Goal: Obtain resource: Download file/media

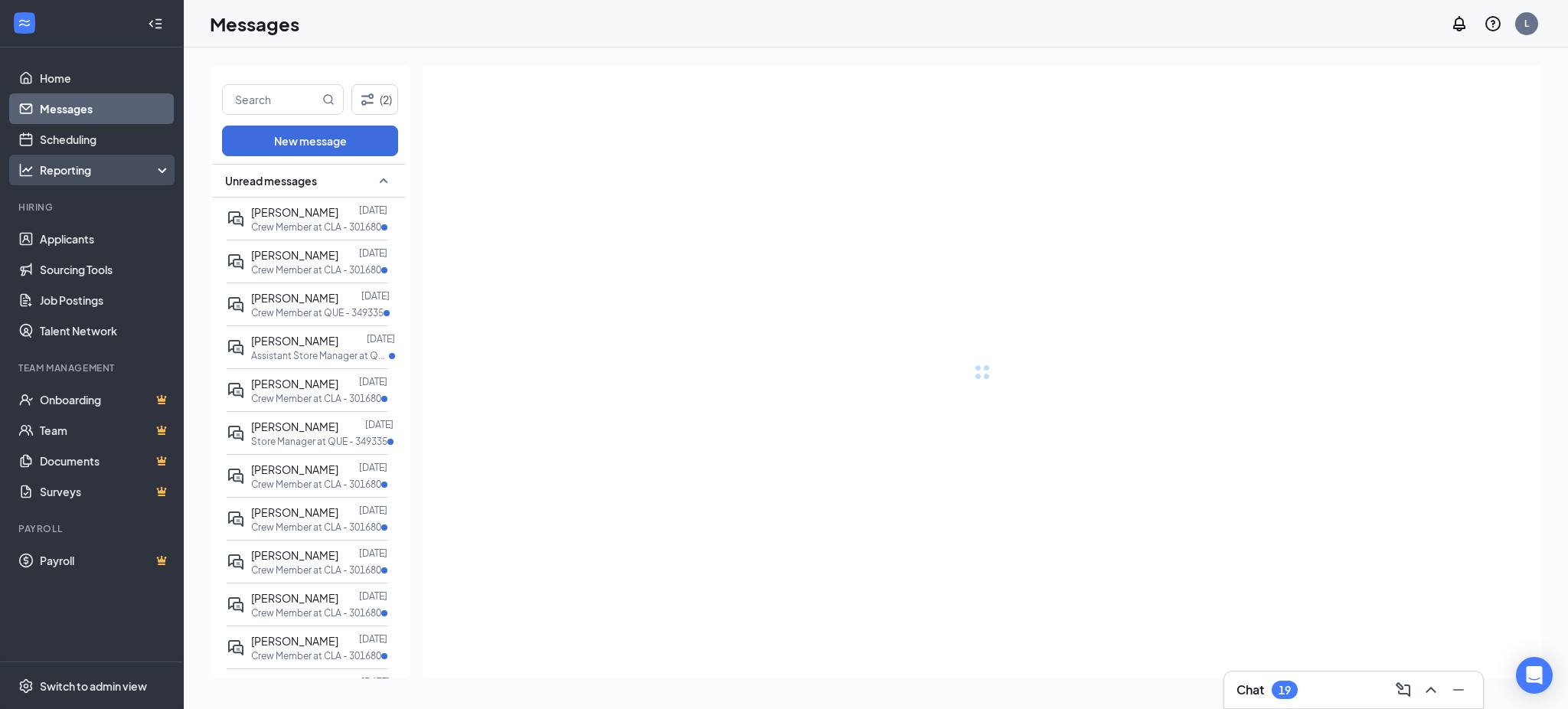
click at [74, 173] on div "Reporting" at bounding box center [105, 170] width 132 height 15
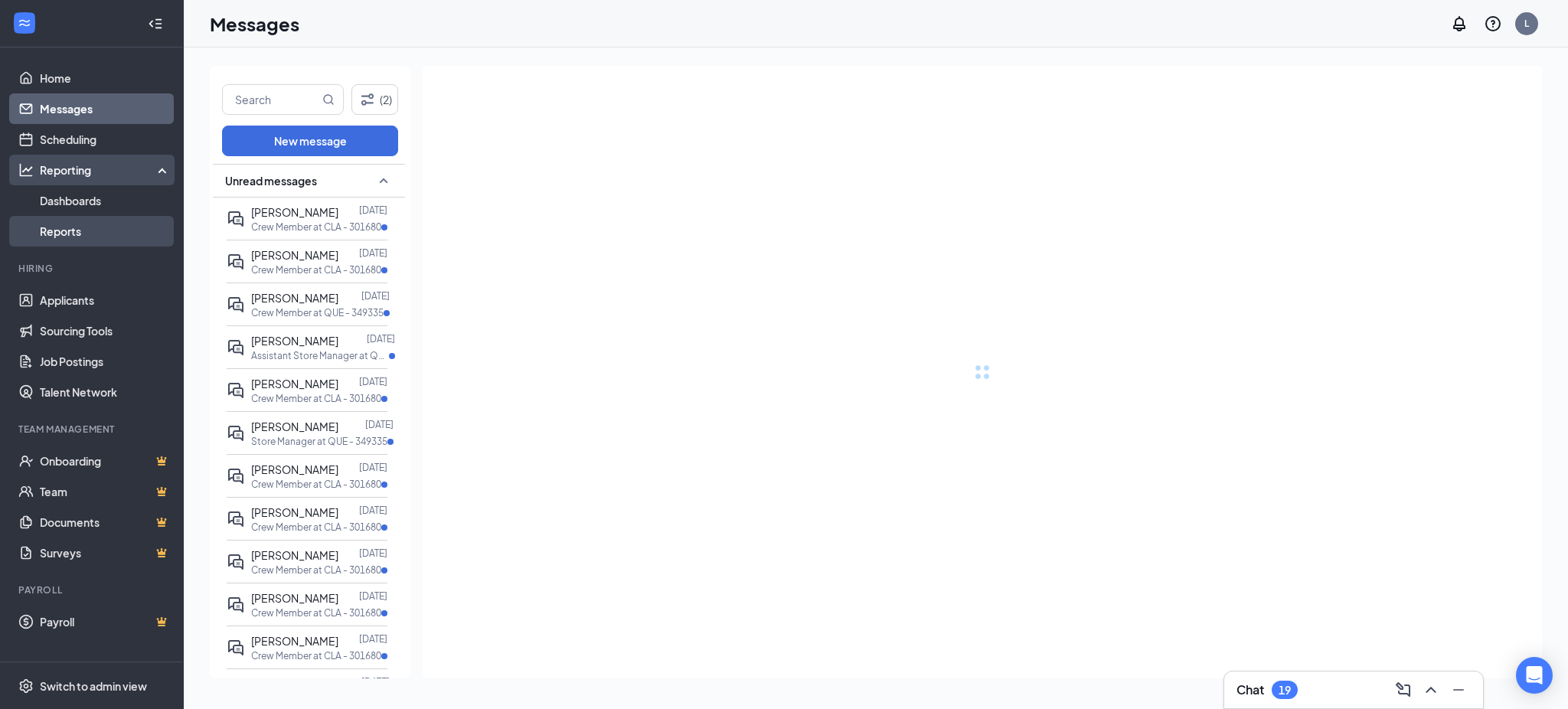
click at [64, 228] on link "Reports" at bounding box center [105, 231] width 131 height 31
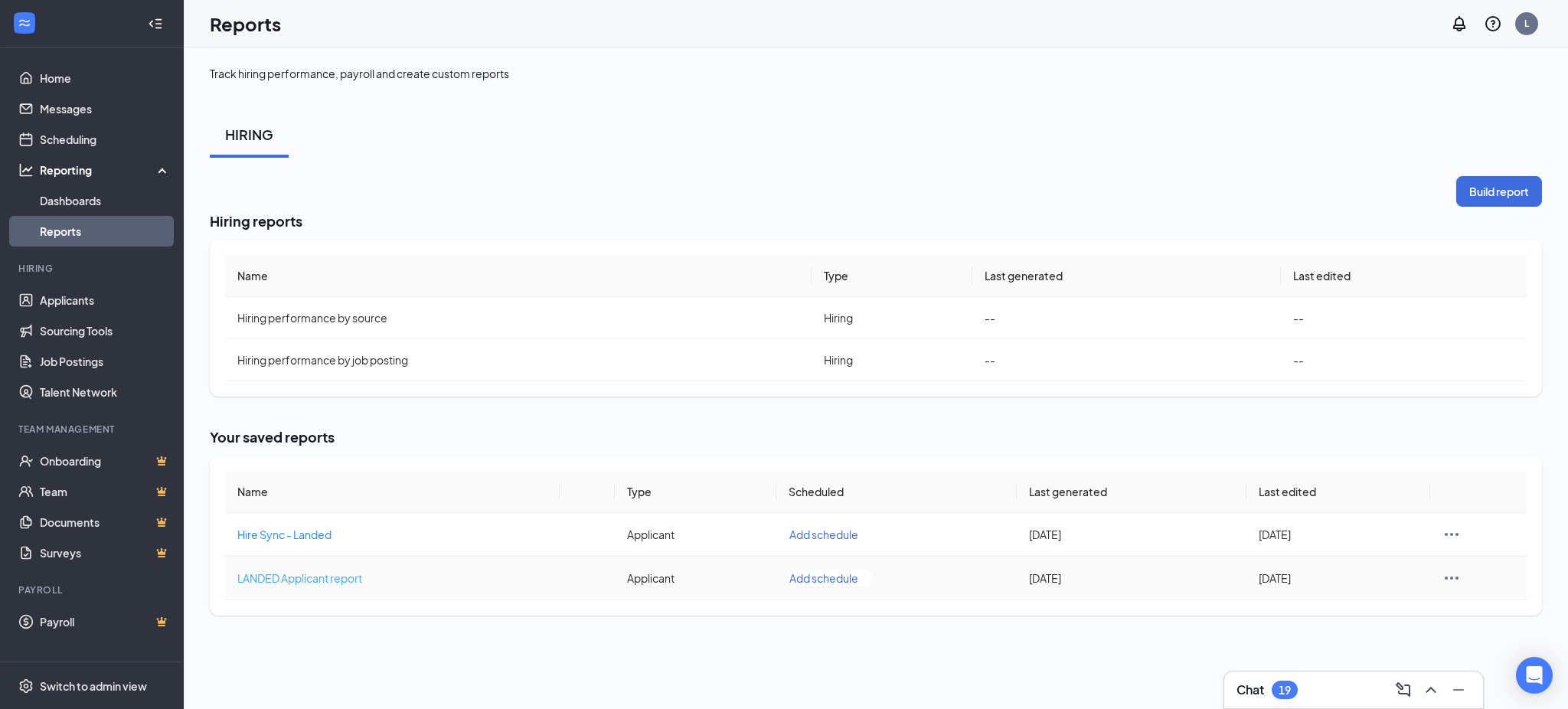
click at [310, 582] on span "LANDED Applicant report" at bounding box center [300, 578] width 125 height 14
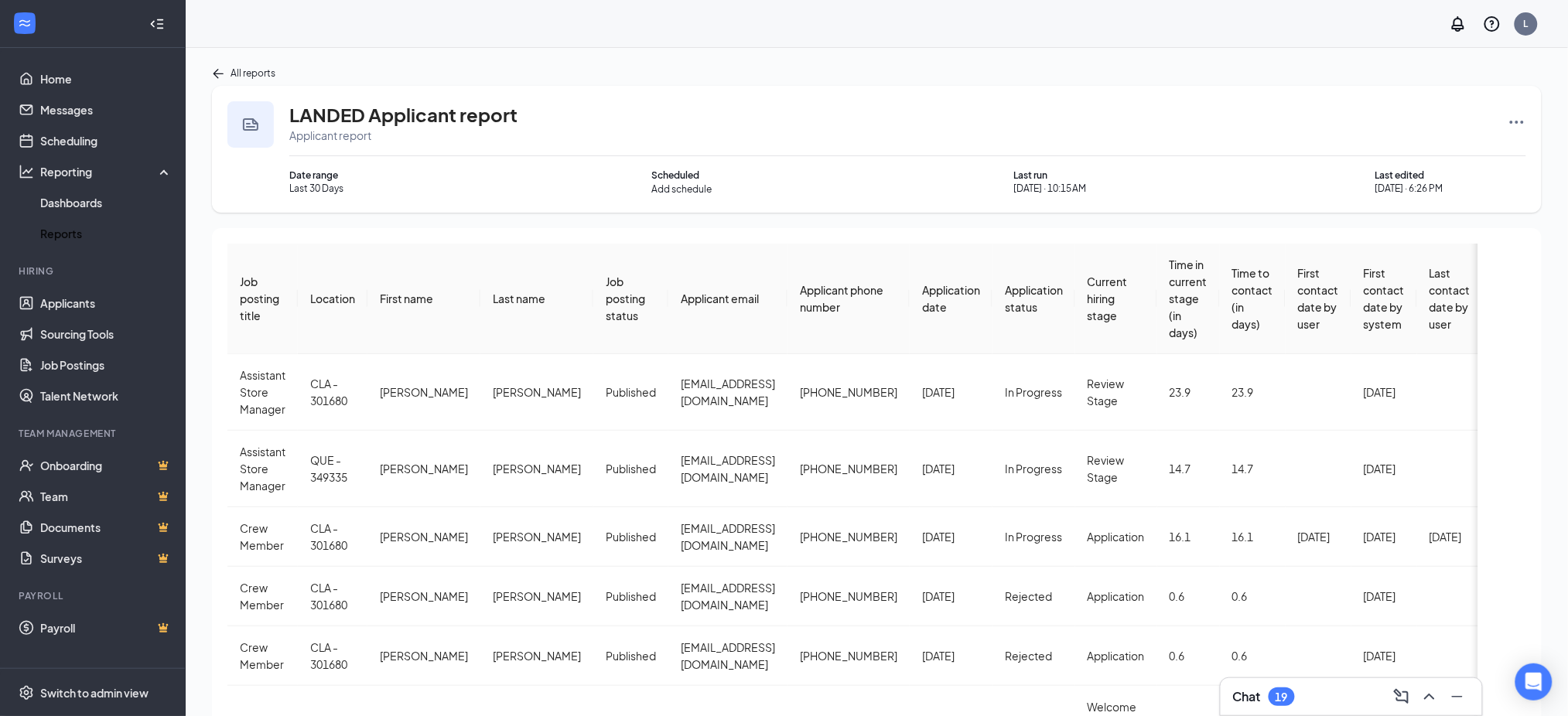
click at [1507, 113] on div "LANDED Applicant report Applicant report" at bounding box center [908, 122] width 1237 height 42
click at [1521, 122] on icon "Ellipses" at bounding box center [1517, 122] width 14 height 3
click at [1483, 272] on span "Rerun report" at bounding box center [1460, 272] width 65 height 15
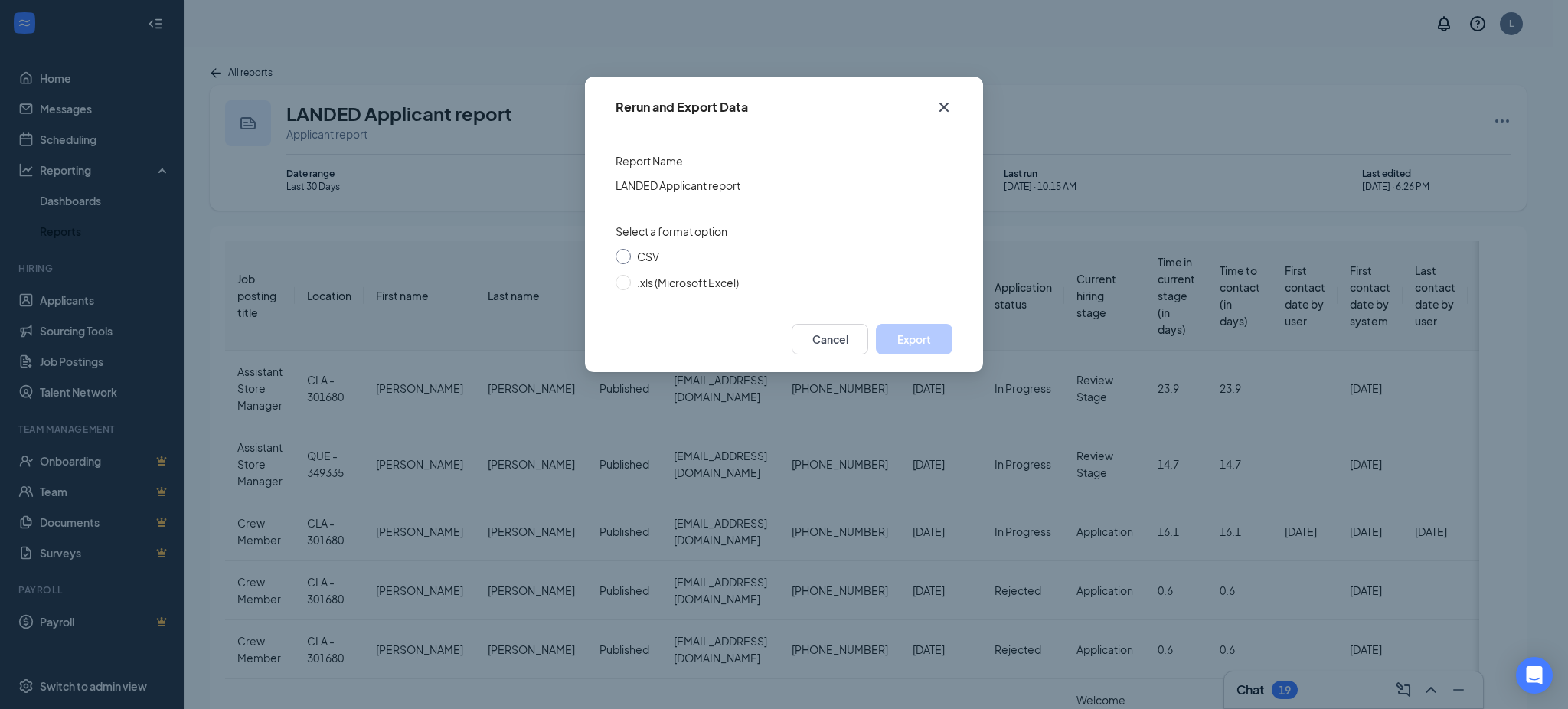
click at [635, 250] on span "CSV" at bounding box center [648, 257] width 35 height 17
click at [631, 250] on input "CSV" at bounding box center [623, 257] width 15 height 15
radio input "true"
click at [912, 351] on button "Export" at bounding box center [914, 339] width 76 height 31
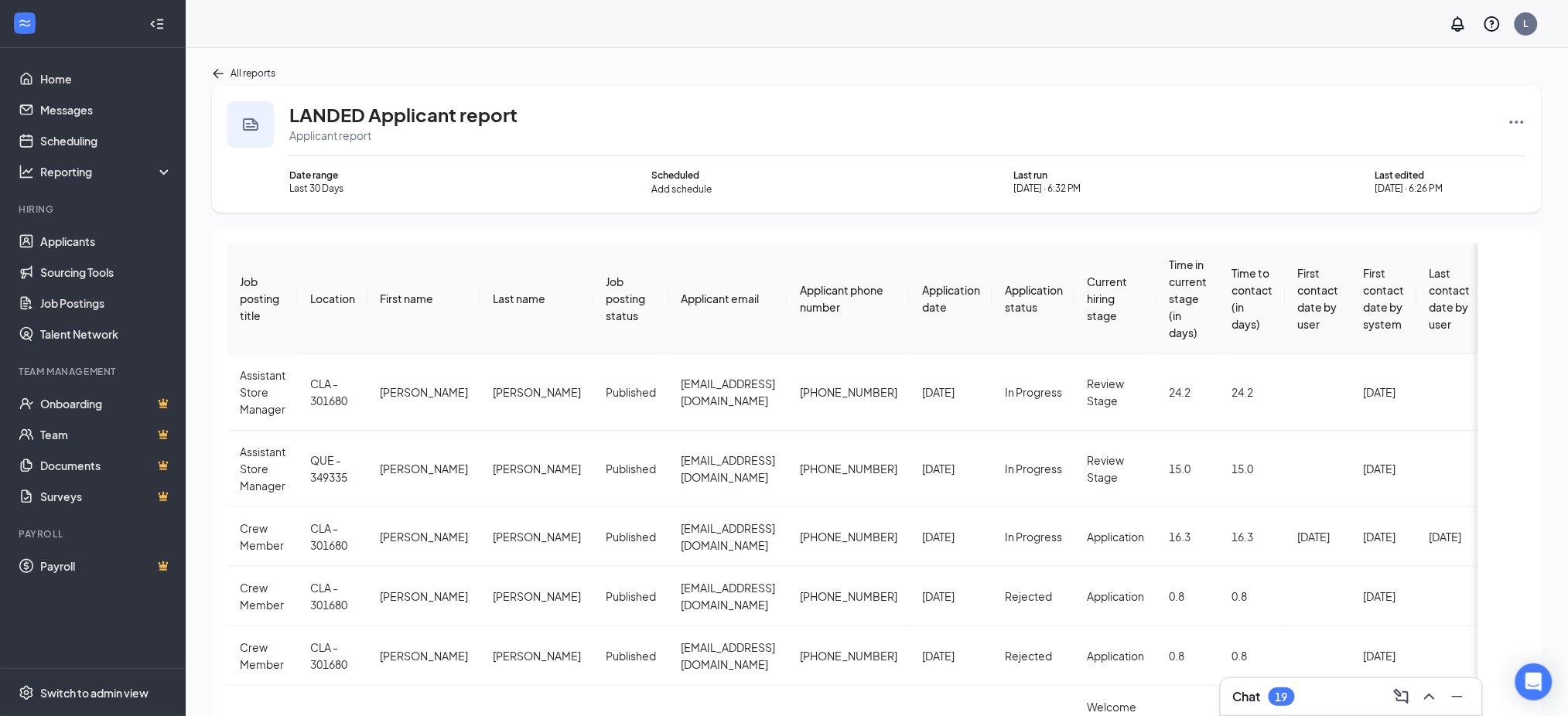
click at [922, 298] on div "Application date" at bounding box center [951, 298] width 58 height 34
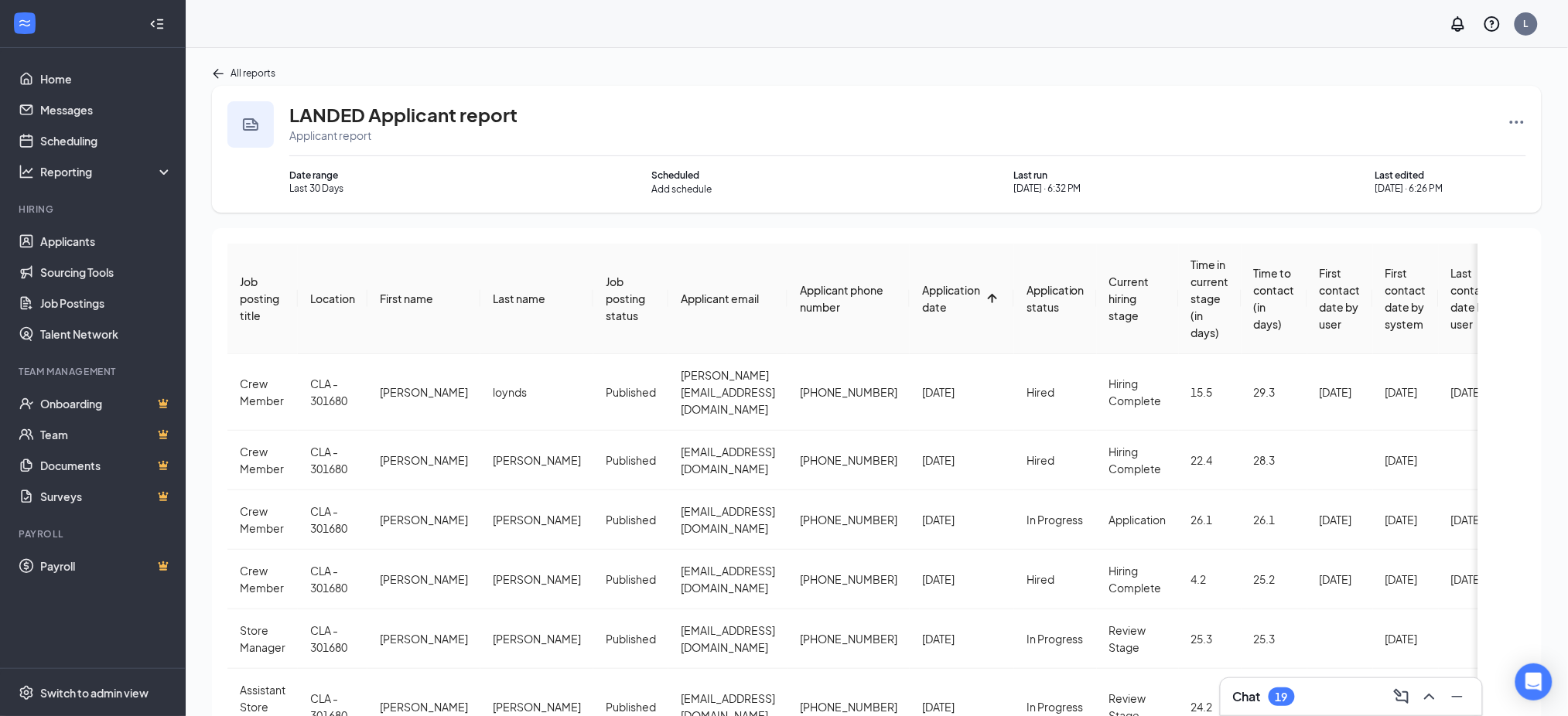
click at [922, 298] on div "Application date" at bounding box center [951, 298] width 58 height 34
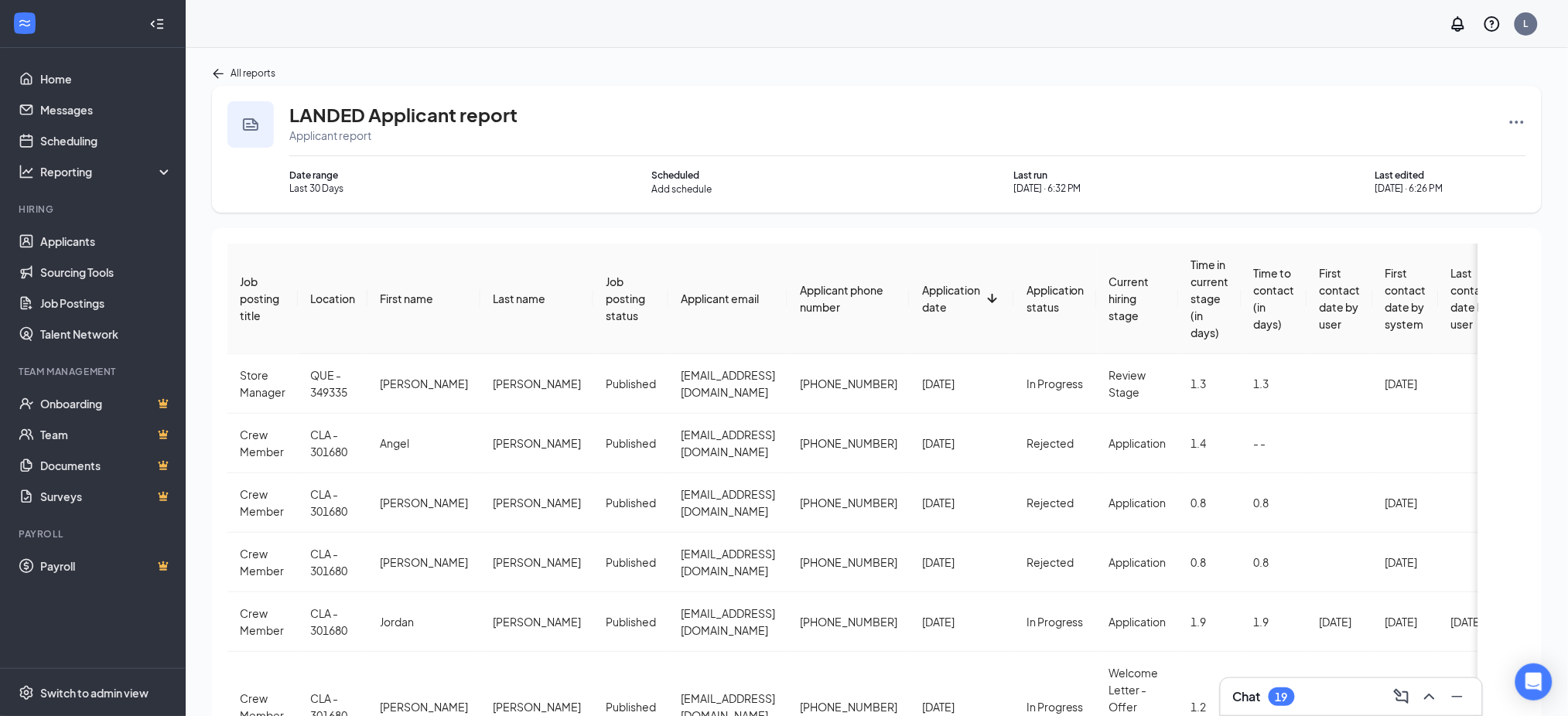
click at [1146, 117] on div "LANDED Applicant report Applicant report" at bounding box center [891, 122] width 1203 height 42
